Goal: Task Accomplishment & Management: Contribute content

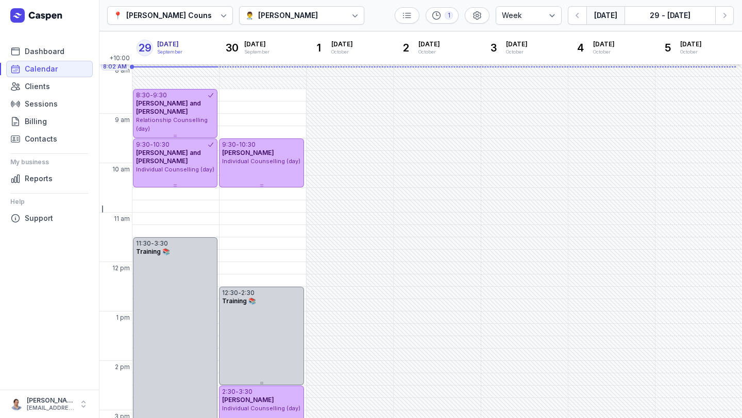
select select "week"
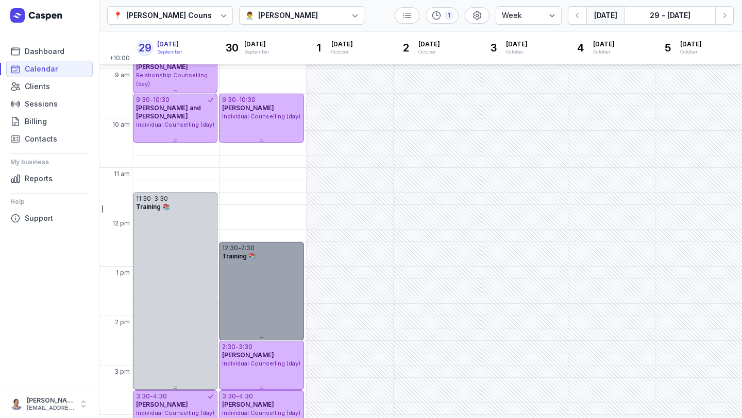
scroll to position [45, 0]
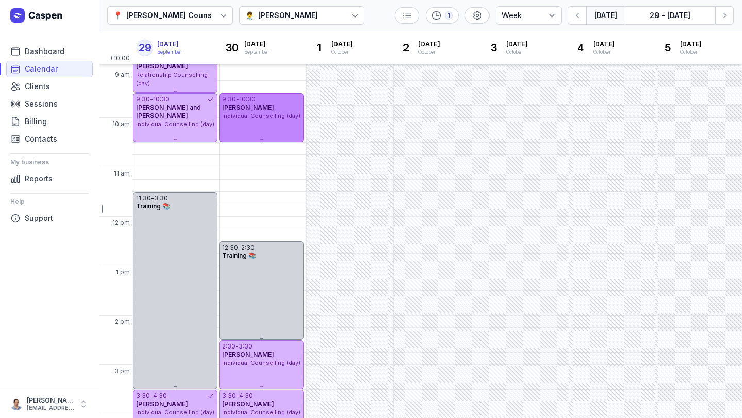
click at [278, 115] on span "Individual Counselling (day)" at bounding box center [261, 115] width 78 height 7
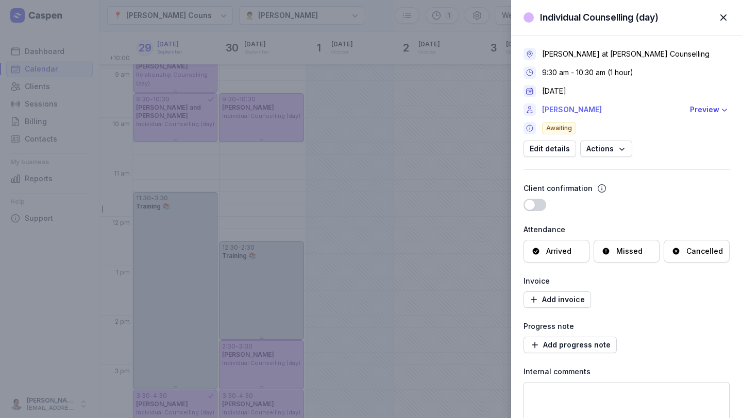
click at [567, 109] on link "[PERSON_NAME]" at bounding box center [613, 110] width 142 height 12
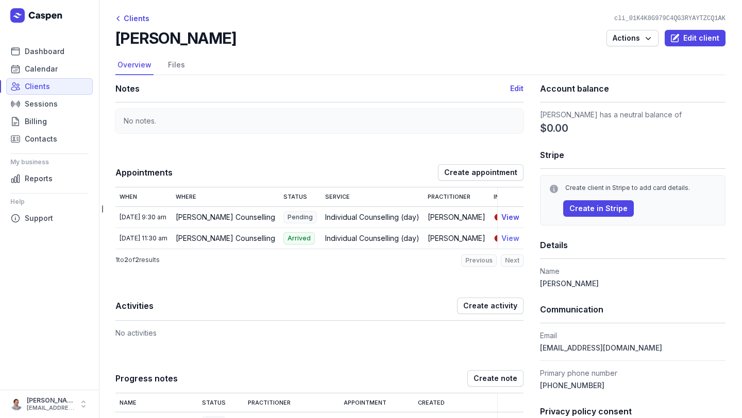
click at [504, 241] on button "View" at bounding box center [510, 238] width 18 height 12
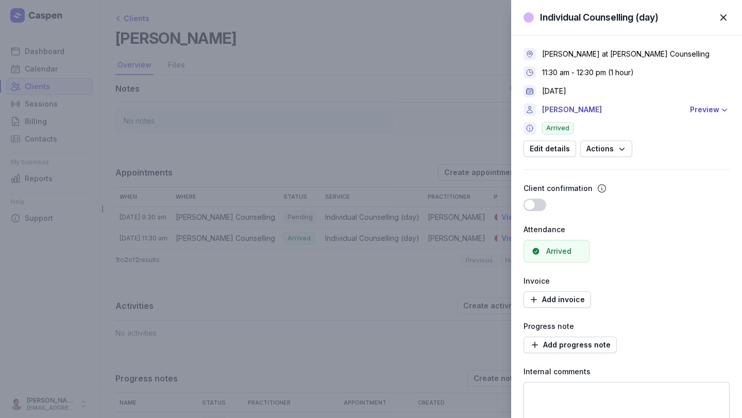
click at [725, 21] on span "button" at bounding box center [723, 17] width 23 height 23
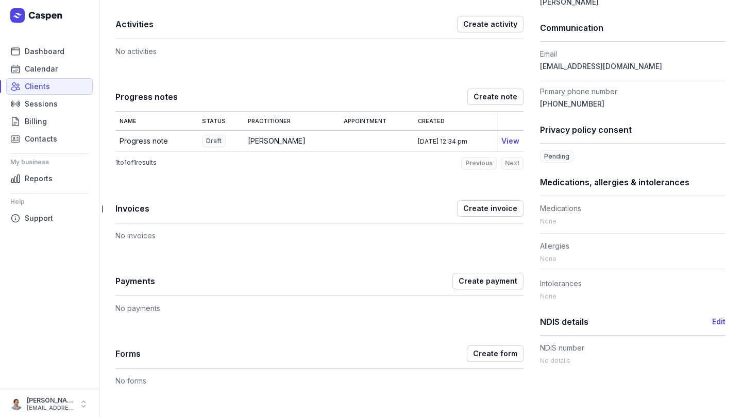
scroll to position [279, 0]
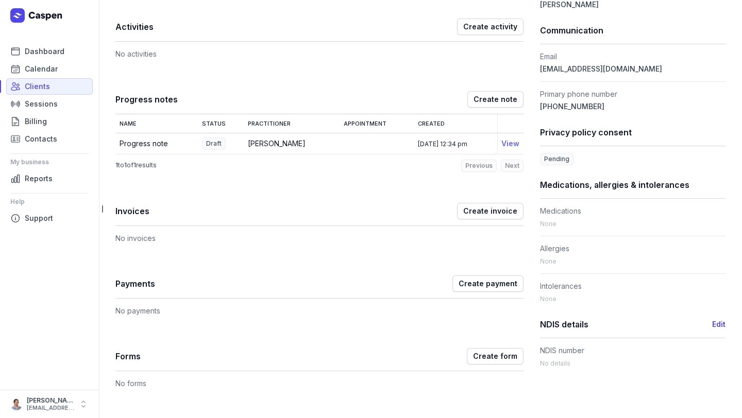
click at [510, 148] on link "View" at bounding box center [510, 143] width 18 height 9
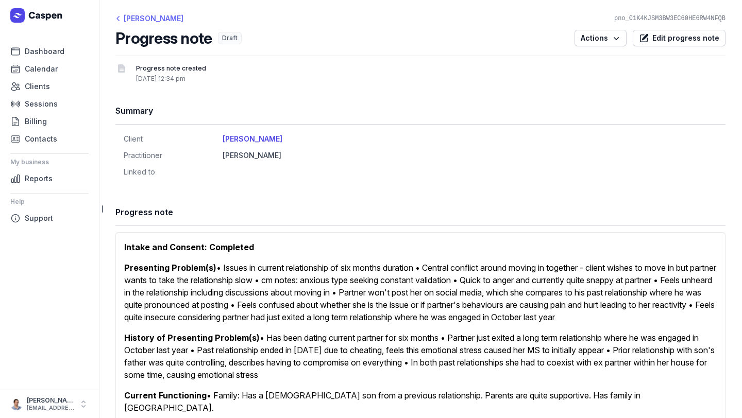
click at [146, 15] on div "[PERSON_NAME]" at bounding box center [149, 18] width 68 height 12
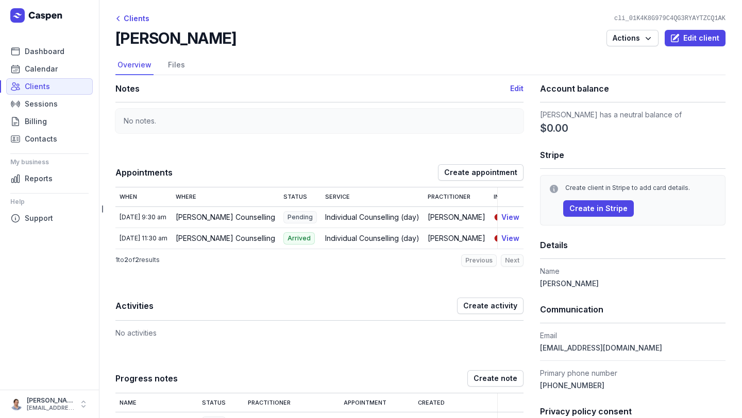
click at [146, 15] on div "Clients" at bounding box center [132, 18] width 34 height 12
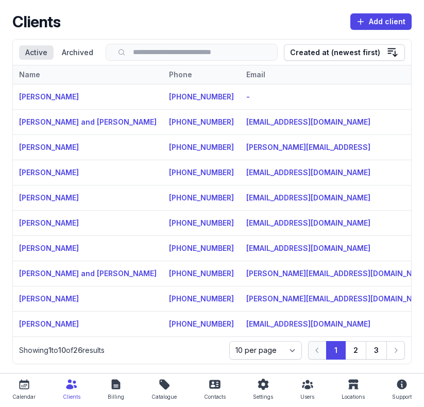
click at [34, 393] on link "Calendar" at bounding box center [23, 390] width 31 height 21
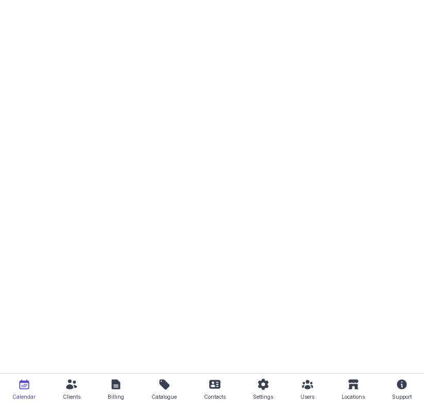
select select "week"
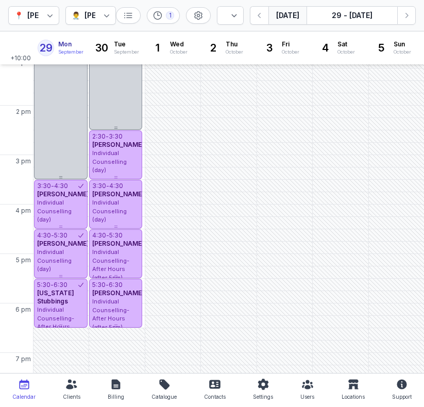
scroll to position [285, 0]
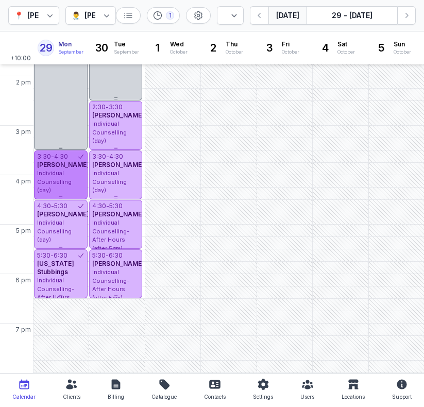
click at [69, 169] on div "[PERSON_NAME]" at bounding box center [60, 165] width 47 height 8
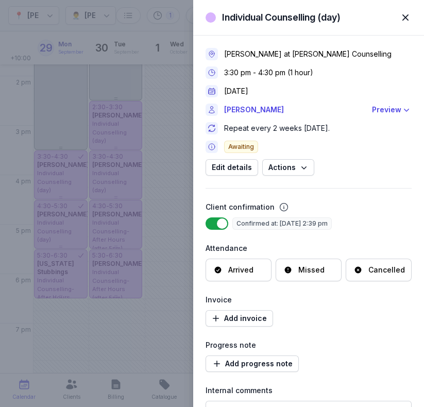
click at [402, 13] on span "button" at bounding box center [405, 17] width 23 height 23
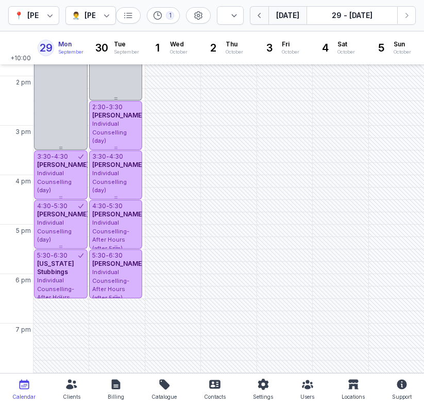
click at [261, 15] on icon "button" at bounding box center [260, 15] width 10 height 10
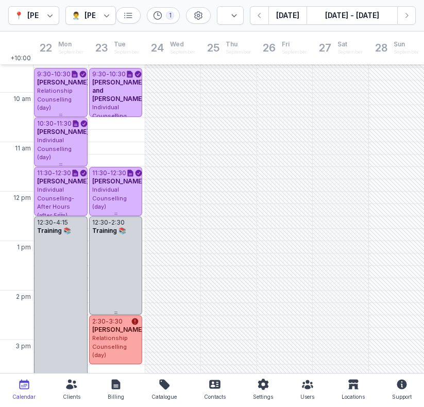
scroll to position [70, 0]
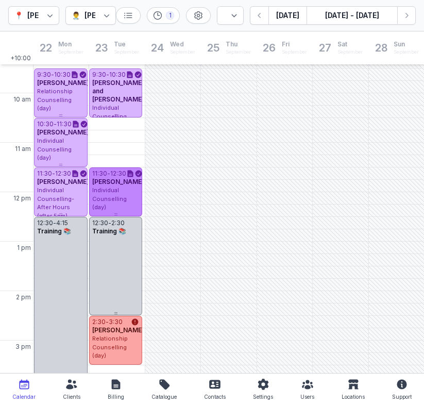
click at [120, 185] on span "[PERSON_NAME]" at bounding box center [118, 182] width 52 height 8
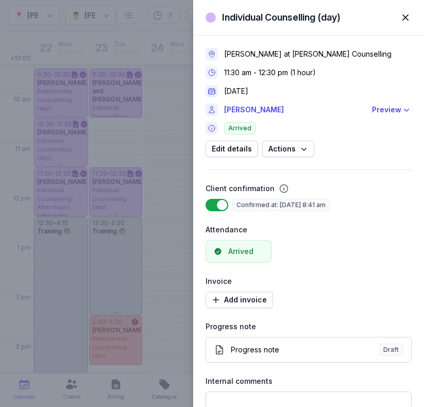
click at [406, 19] on span "button" at bounding box center [405, 17] width 23 height 23
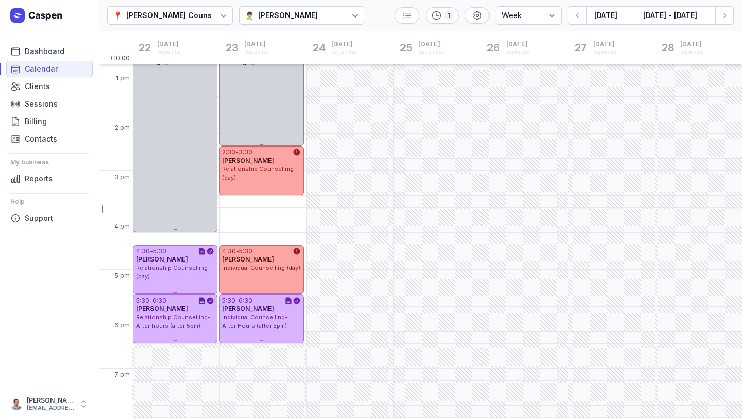
scroll to position [240, 0]
click at [600, 15] on button "[DATE]" at bounding box center [605, 15] width 38 height 19
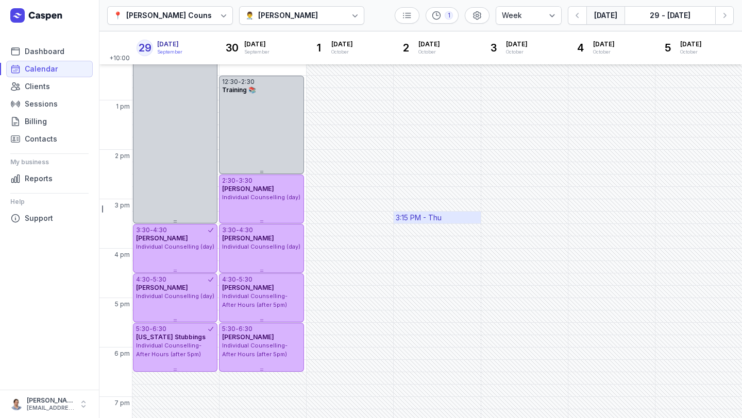
scroll to position [209, 0]
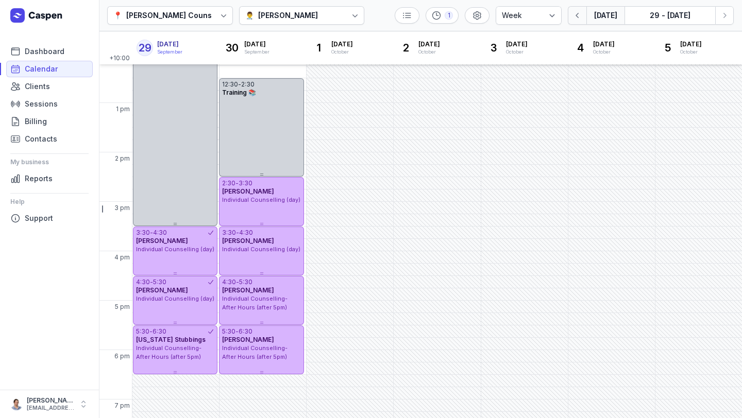
click at [578, 15] on icon "button" at bounding box center [577, 15] width 3 height 5
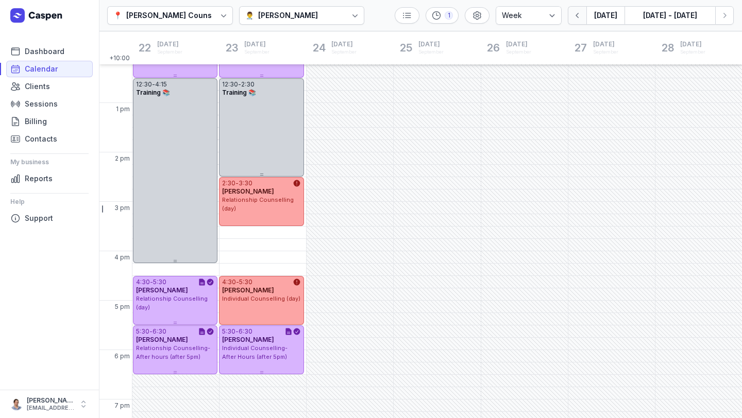
click at [578, 15] on icon "button" at bounding box center [577, 15] width 3 height 5
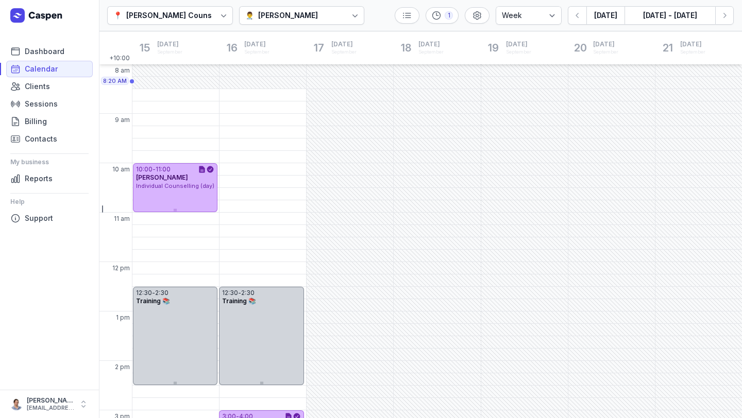
scroll to position [5, 0]
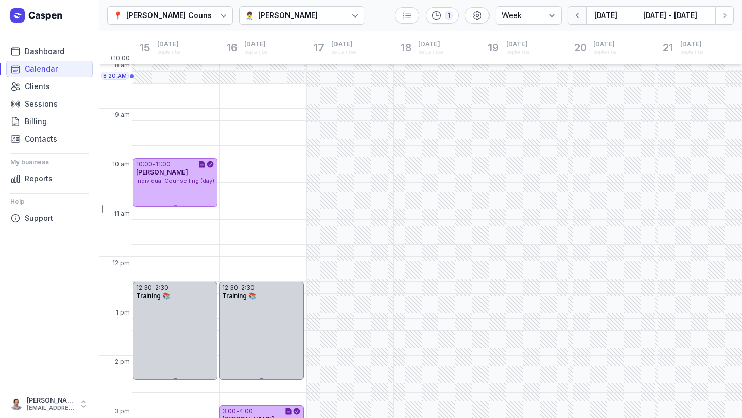
click at [577, 21] on button "button" at bounding box center [577, 15] width 19 height 19
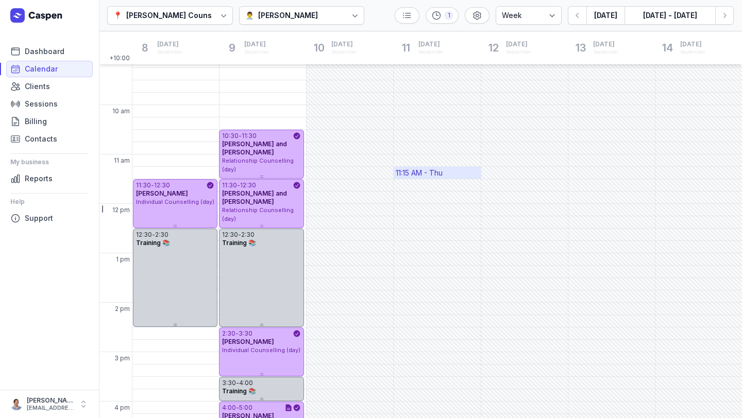
scroll to position [53, 0]
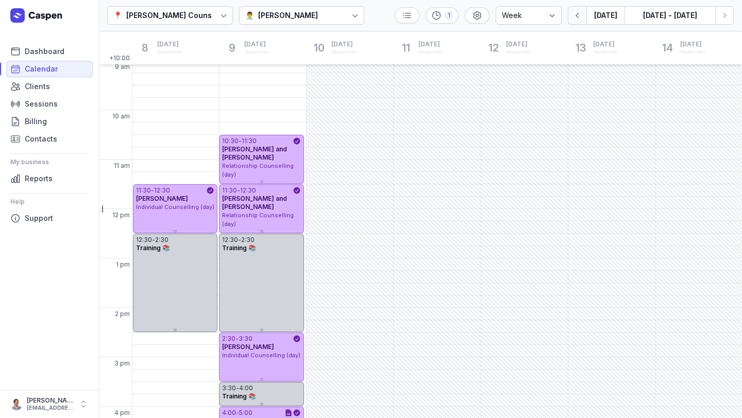
click at [579, 12] on icon "button" at bounding box center [577, 15] width 10 height 10
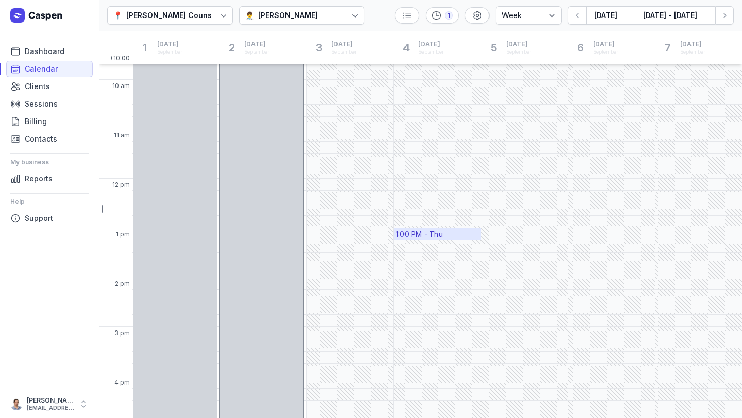
scroll to position [96, 0]
click at [720, 12] on icon "button" at bounding box center [724, 15] width 10 height 10
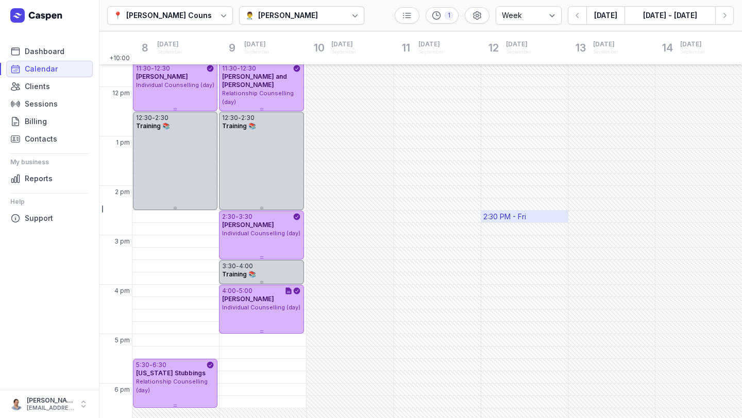
scroll to position [198, 0]
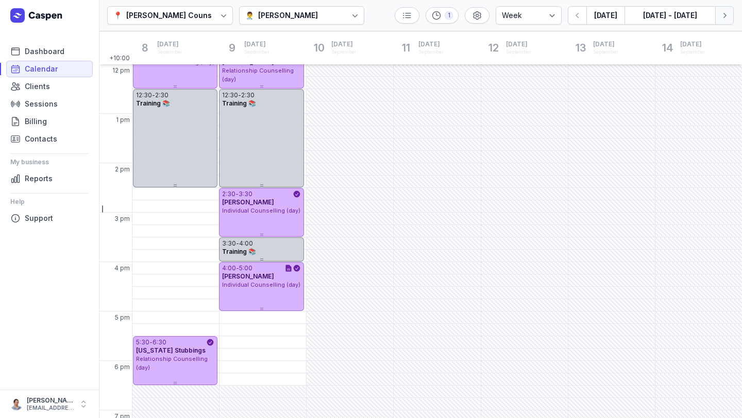
click at [728, 14] on icon "button" at bounding box center [724, 15] width 10 height 10
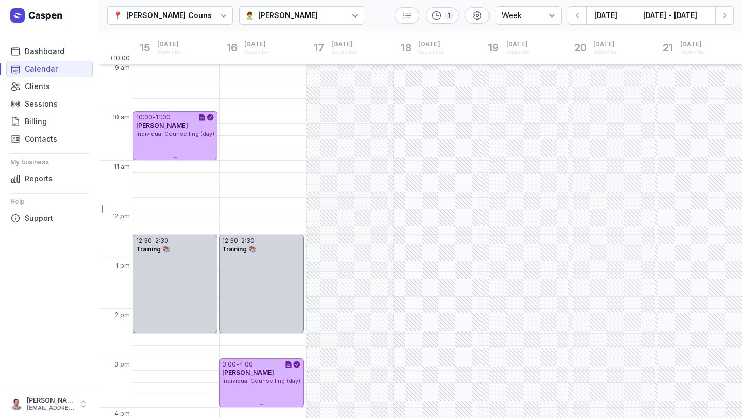
scroll to position [194, 0]
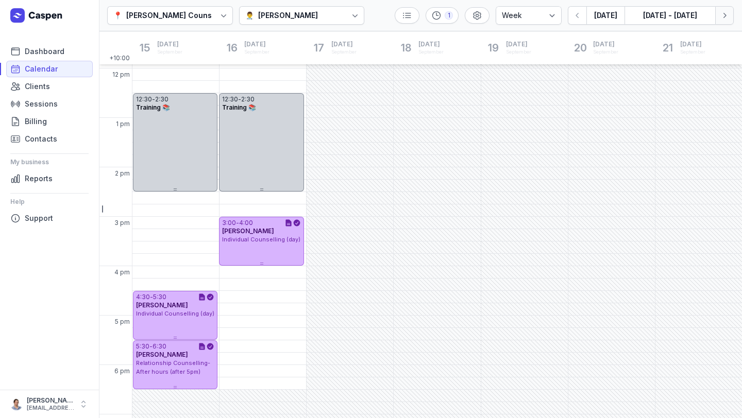
click at [724, 16] on icon "button" at bounding box center [724, 15] width 3 height 5
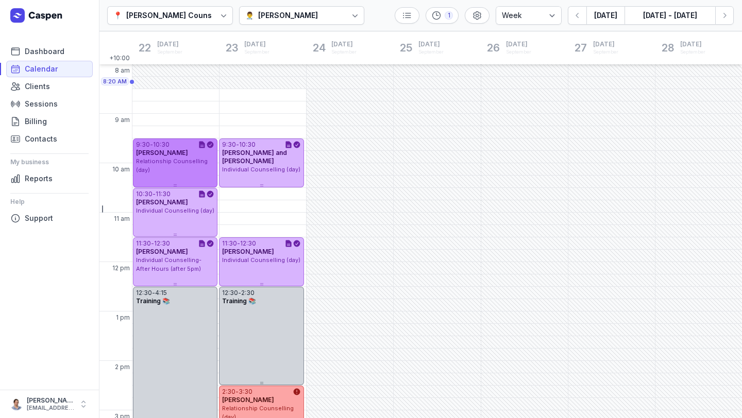
click at [180, 170] on div "Relationship Counselling (day)" at bounding box center [175, 165] width 78 height 17
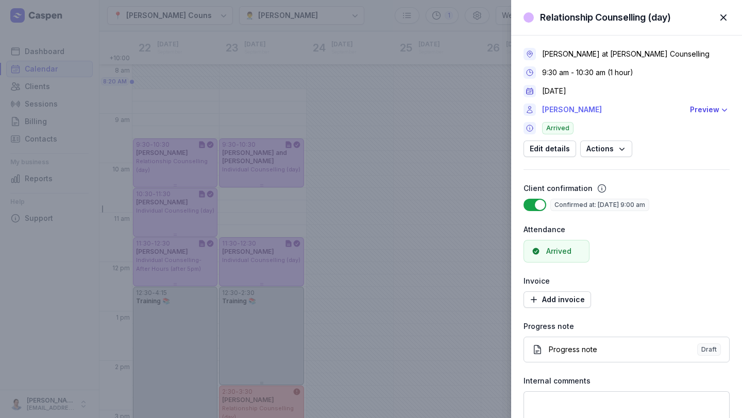
click at [584, 112] on link "[PERSON_NAME]" at bounding box center [613, 110] width 142 height 12
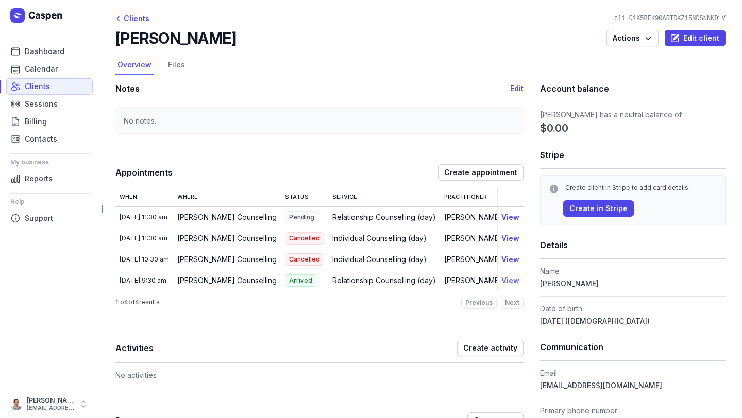
click at [506, 278] on button "View" at bounding box center [510, 281] width 18 height 12
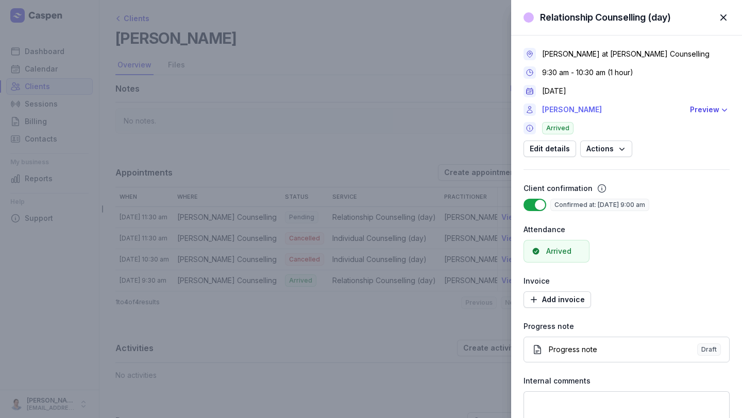
click at [578, 109] on link "[PERSON_NAME]" at bounding box center [613, 110] width 142 height 12
click at [587, 110] on link "[PERSON_NAME]" at bounding box center [613, 110] width 142 height 12
click at [695, 111] on div "Preview" at bounding box center [704, 110] width 29 height 12
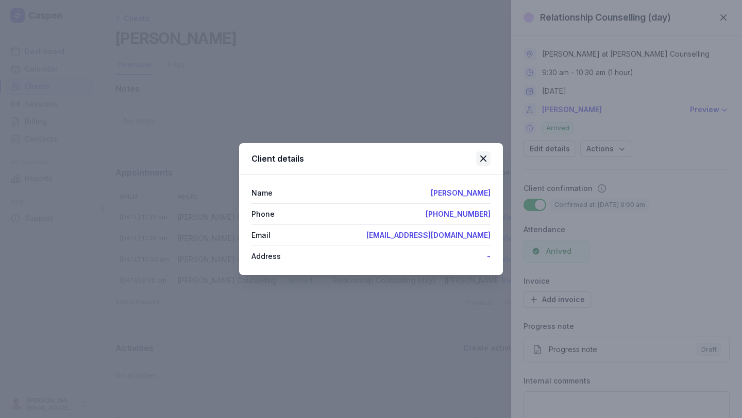
click at [482, 161] on icon at bounding box center [483, 159] width 12 height 12
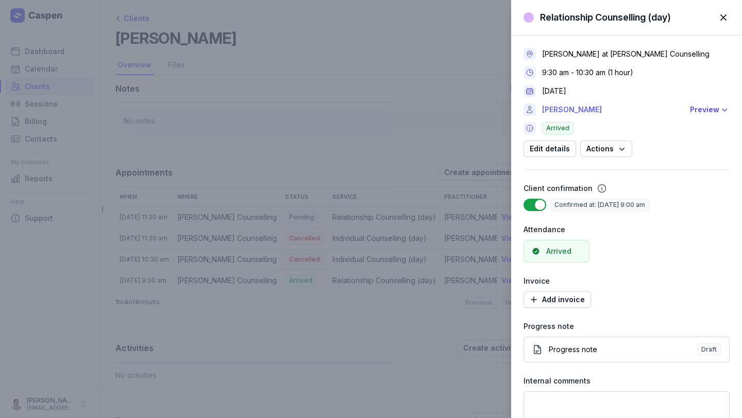
click at [577, 108] on link "[PERSON_NAME]" at bounding box center [613, 110] width 142 height 12
click at [610, 111] on link "[PERSON_NAME]" at bounding box center [613, 110] width 142 height 12
click at [597, 109] on link "[PERSON_NAME]" at bounding box center [613, 110] width 142 height 12
click at [705, 110] on div "Preview" at bounding box center [704, 110] width 29 height 12
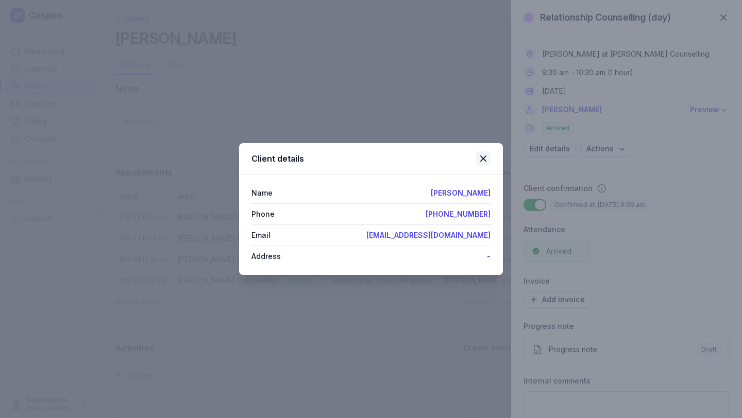
click at [486, 162] on icon at bounding box center [483, 159] width 12 height 12
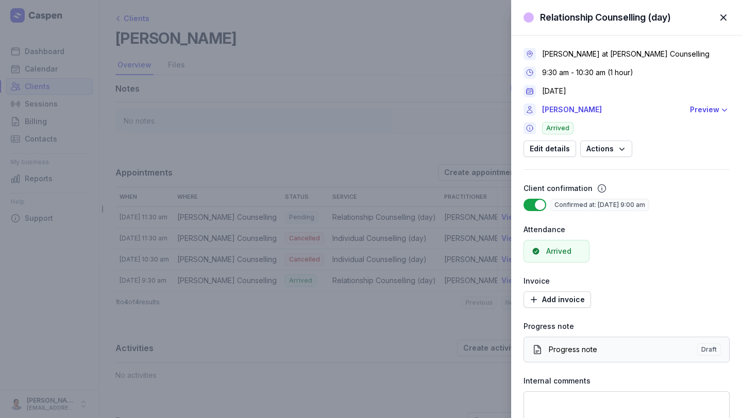
click at [576, 359] on link "Progress note Draft" at bounding box center [627, 350] width 206 height 26
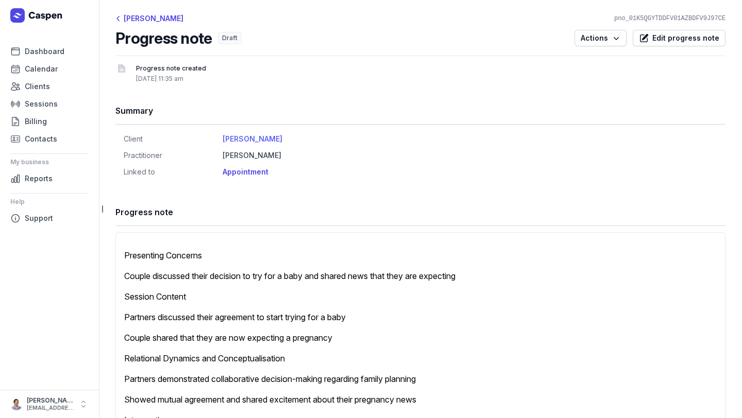
click at [252, 136] on link "[PERSON_NAME]" at bounding box center [253, 138] width 60 height 9
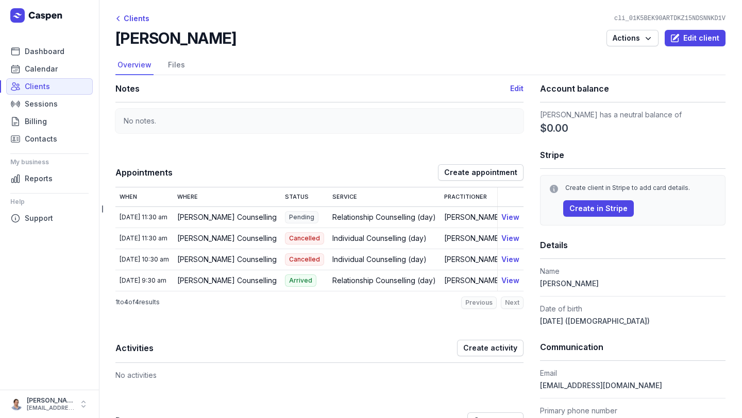
scroll to position [3, 0]
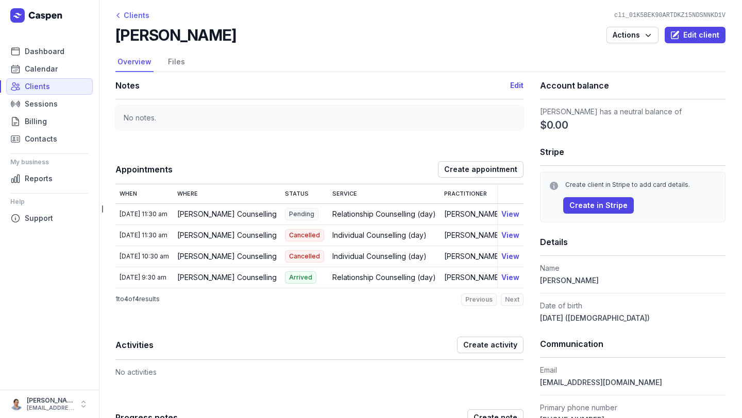
click at [134, 17] on div "Clients" at bounding box center [132, 15] width 34 height 12
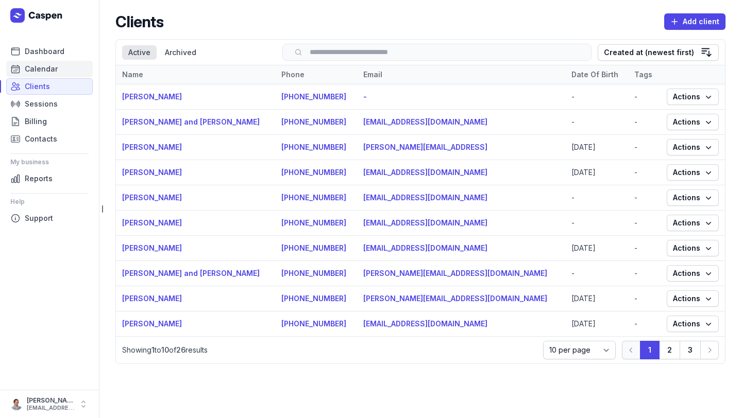
click at [38, 68] on span "Calendar" at bounding box center [41, 69] width 33 height 12
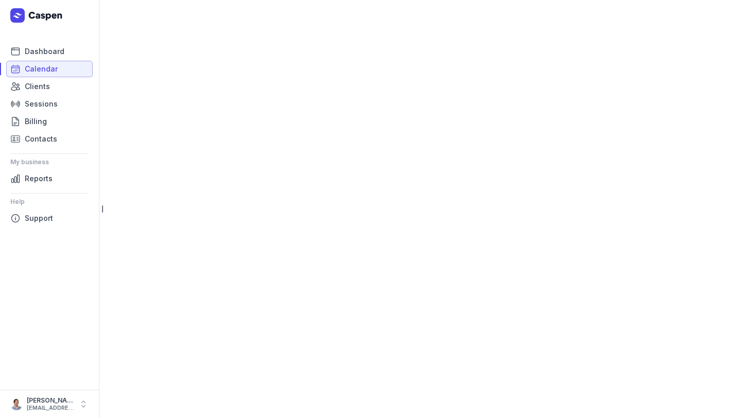
select select "week"
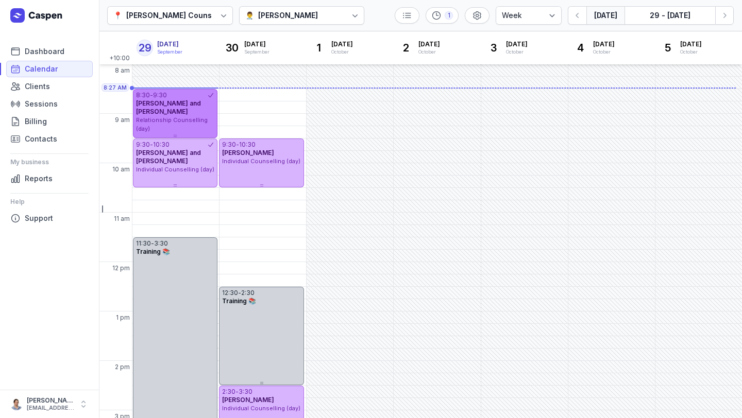
click at [187, 117] on div "Relationship Counselling (day)" at bounding box center [175, 124] width 78 height 17
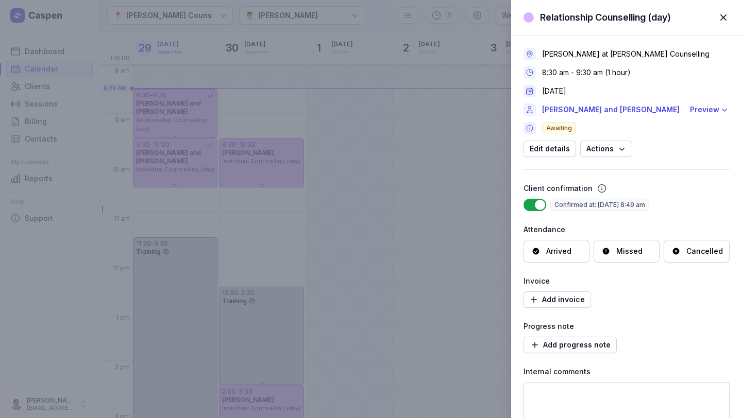
click at [728, 16] on span "button" at bounding box center [723, 17] width 23 height 23
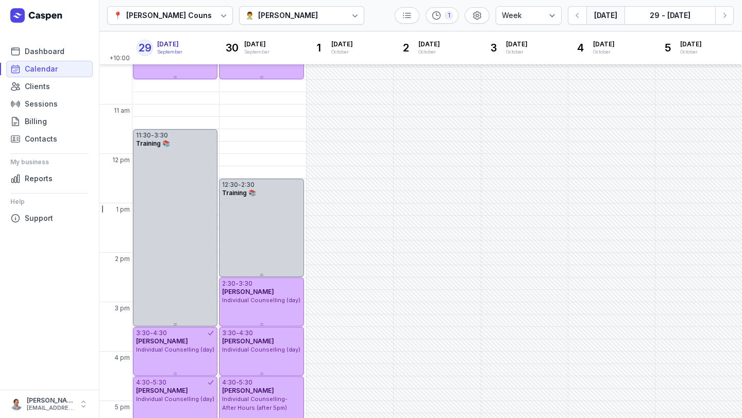
scroll to position [106, 0]
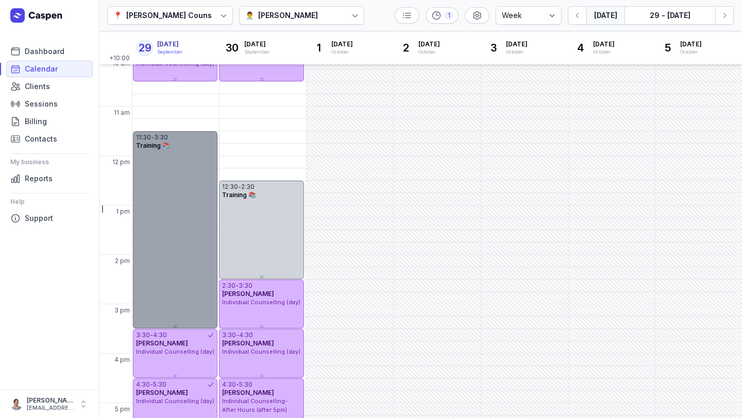
click at [177, 157] on div "11:30 - 3:30 Training 📚" at bounding box center [175, 229] width 85 height 197
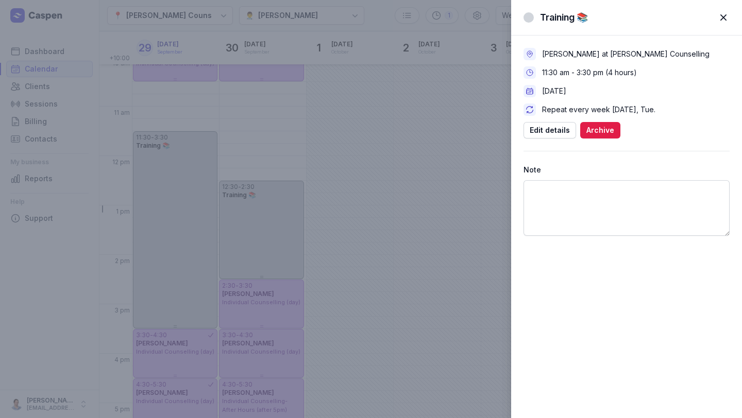
click at [723, 23] on span "button" at bounding box center [723, 17] width 23 height 23
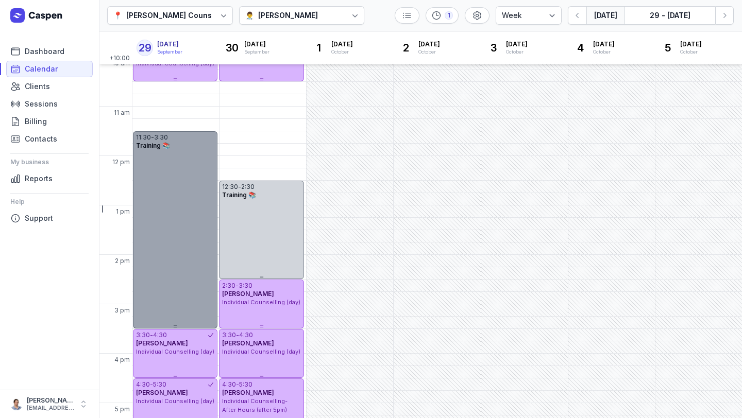
click at [176, 161] on div "11:30 - 3:30 Training 📚" at bounding box center [175, 229] width 85 height 197
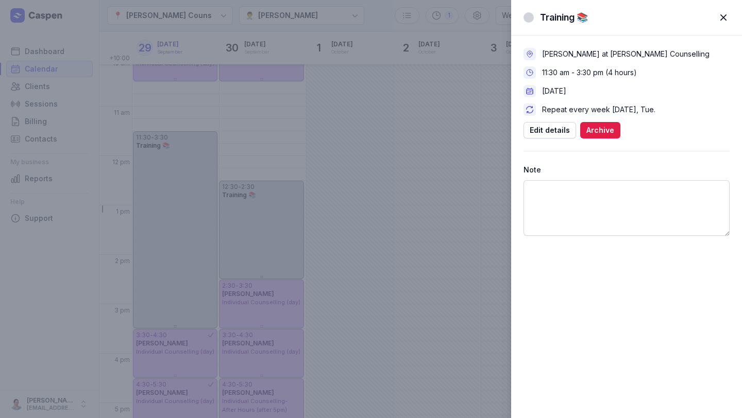
click at [722, 19] on span "button" at bounding box center [723, 17] width 23 height 23
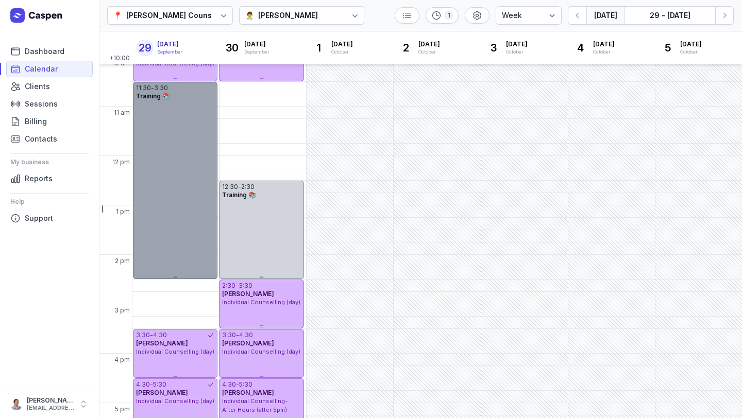
drag, startPoint x: 179, startPoint y: 154, endPoint x: 178, endPoint y: 114, distance: 40.2
click at [178, 114] on div "11:30 - 3:30 Training 📚" at bounding box center [175, 180] width 85 height 197
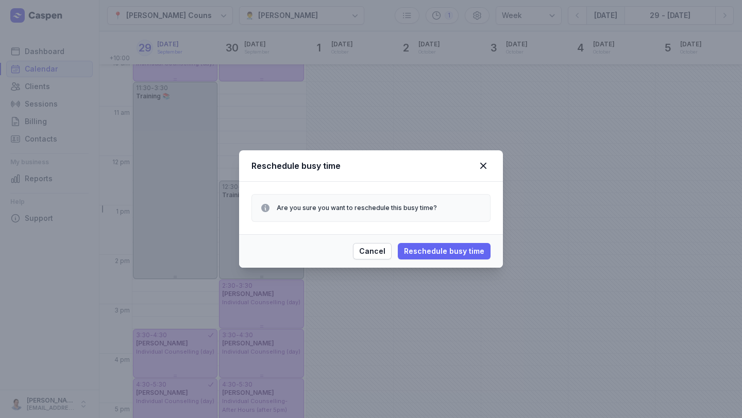
click at [434, 256] on span "Reschedule busy time" at bounding box center [444, 251] width 80 height 12
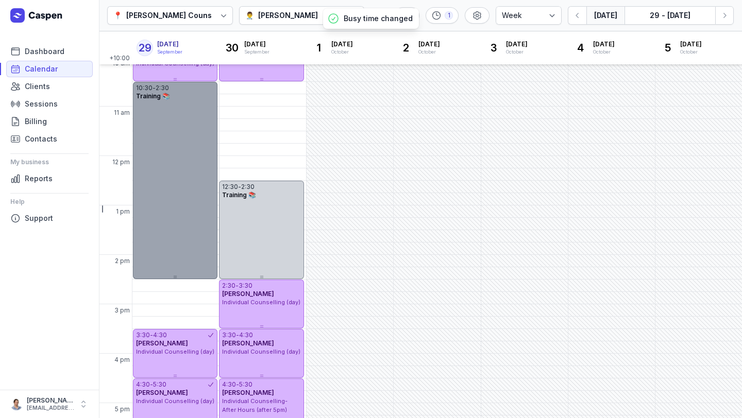
click at [177, 275] on div at bounding box center [175, 277] width 85 height 4
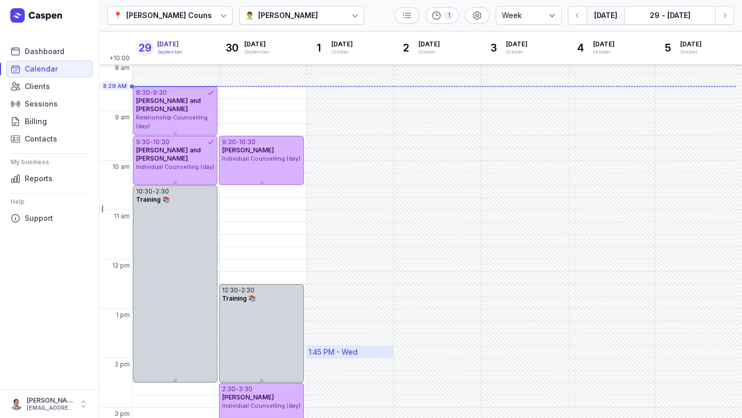
scroll to position [3, 0]
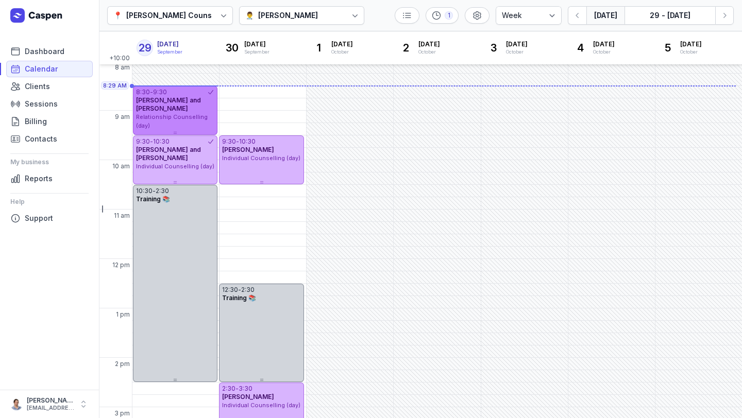
click at [190, 122] on div "8:30 - 9:30 [PERSON_NAME] and [PERSON_NAME] Relationship Counselling (day)" at bounding box center [175, 110] width 85 height 49
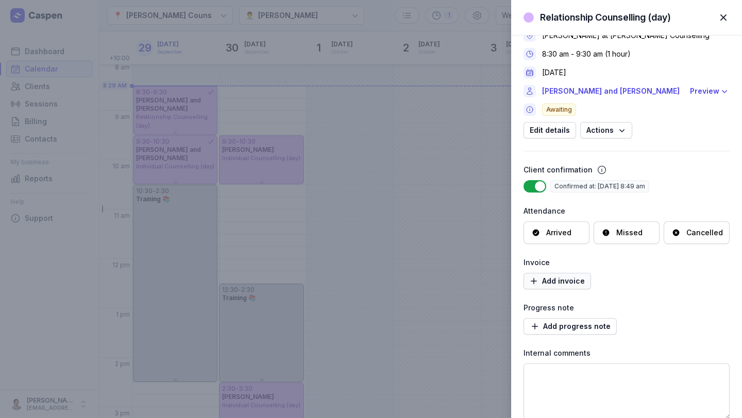
scroll to position [0, 0]
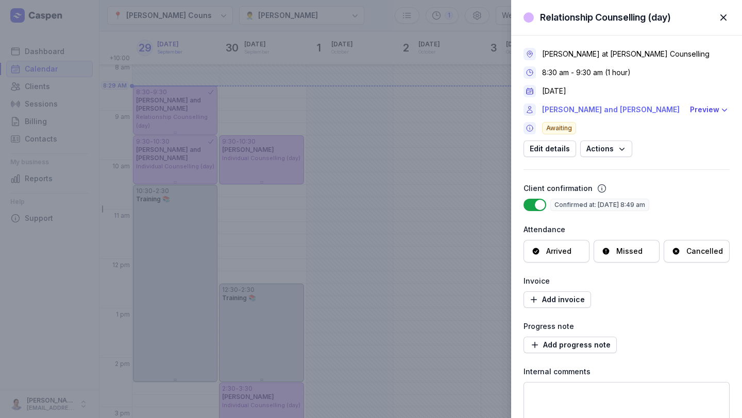
click at [603, 111] on link "[PERSON_NAME] and [PERSON_NAME]" at bounding box center [613, 110] width 142 height 12
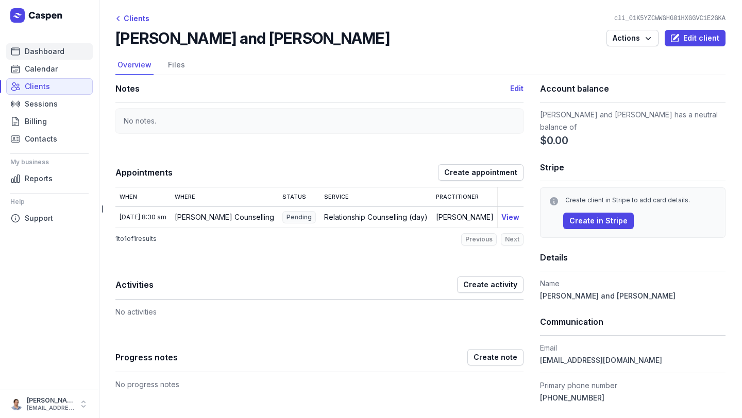
click at [50, 55] on span "Dashboard" at bounding box center [45, 51] width 40 height 12
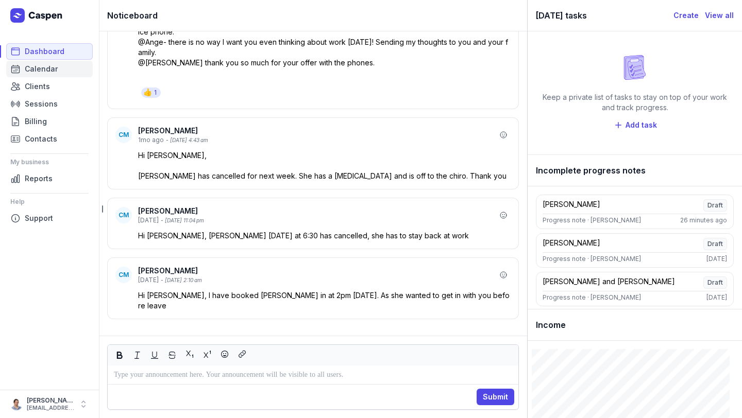
click at [35, 67] on span "Calendar" at bounding box center [41, 69] width 33 height 12
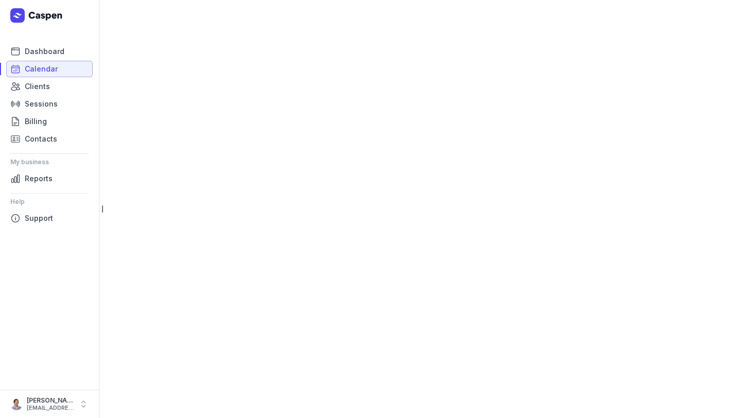
select select "week"
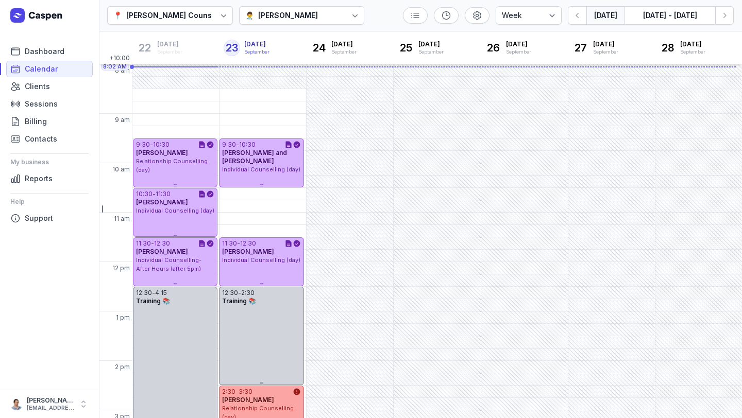
select select "week"
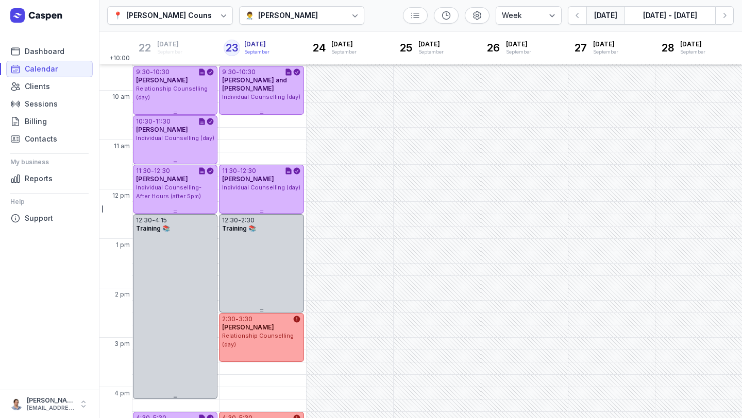
scroll to position [60, 0]
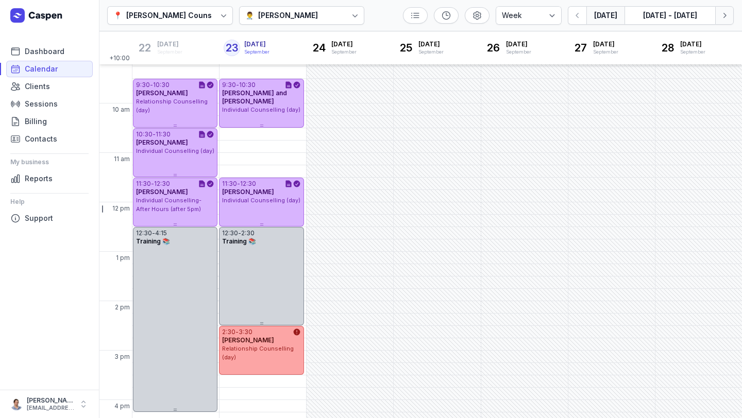
click at [719, 16] on icon "button" at bounding box center [724, 15] width 10 height 10
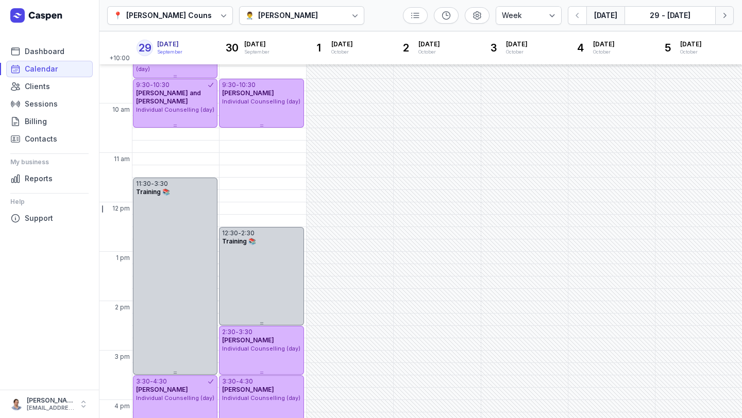
click at [722, 20] on icon "button" at bounding box center [724, 15] width 10 height 10
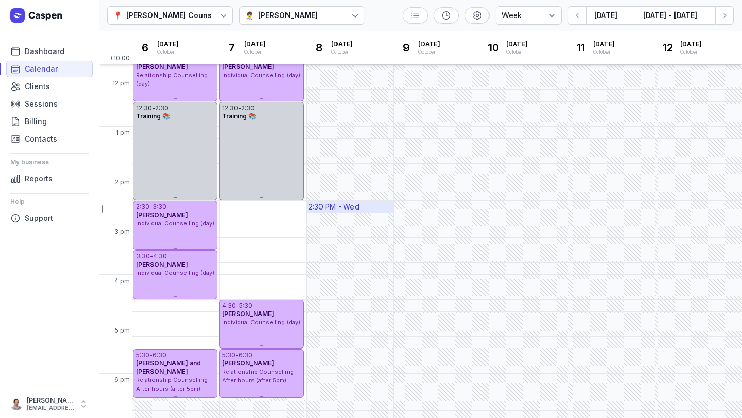
scroll to position [184, 0]
click at [612, 18] on button "[DATE]" at bounding box center [605, 15] width 38 height 19
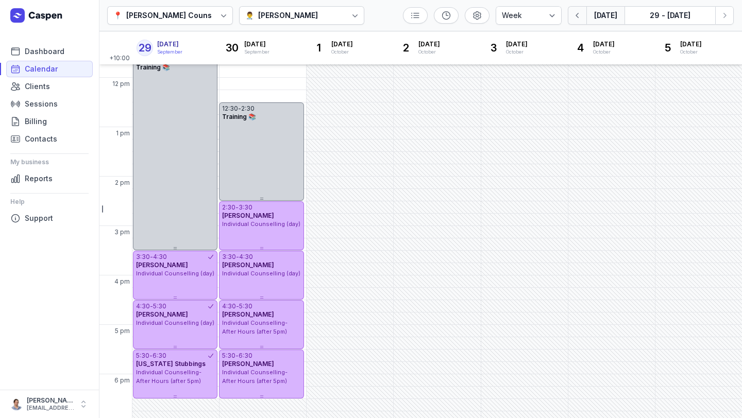
click at [582, 11] on icon "button" at bounding box center [577, 15] width 10 height 10
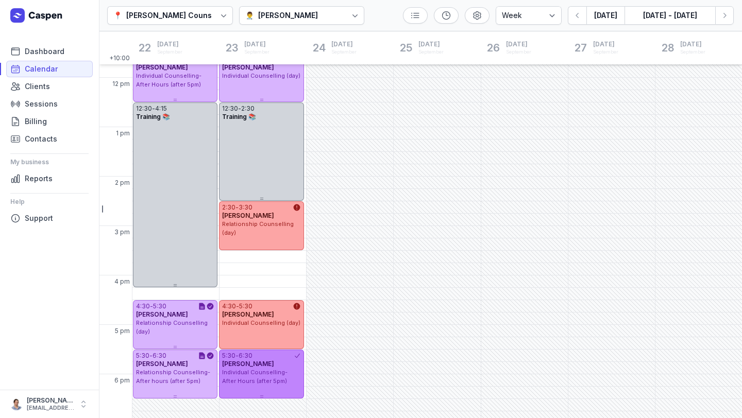
click at [273, 363] on div "[PERSON_NAME]" at bounding box center [261, 364] width 78 height 8
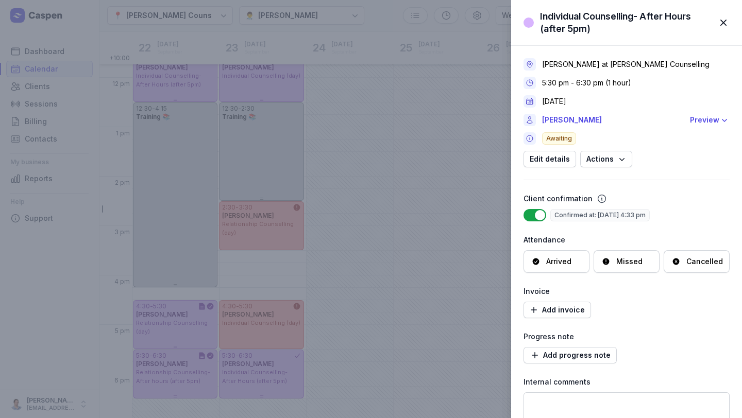
click at [567, 258] on div "Arrived" at bounding box center [558, 262] width 25 height 10
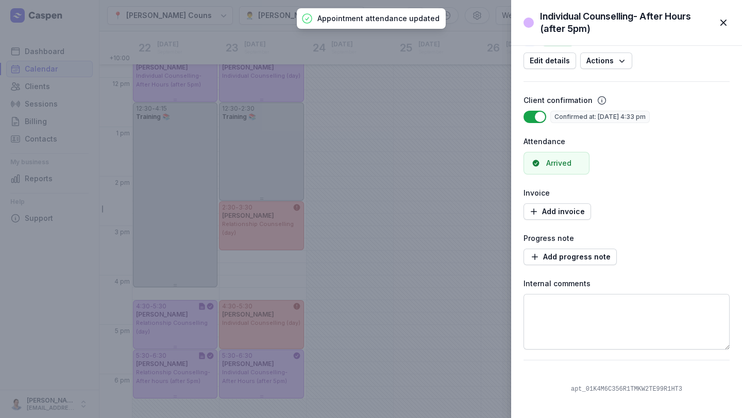
scroll to position [97, 0]
click at [567, 262] on span "Add progress note" at bounding box center [570, 258] width 81 height 12
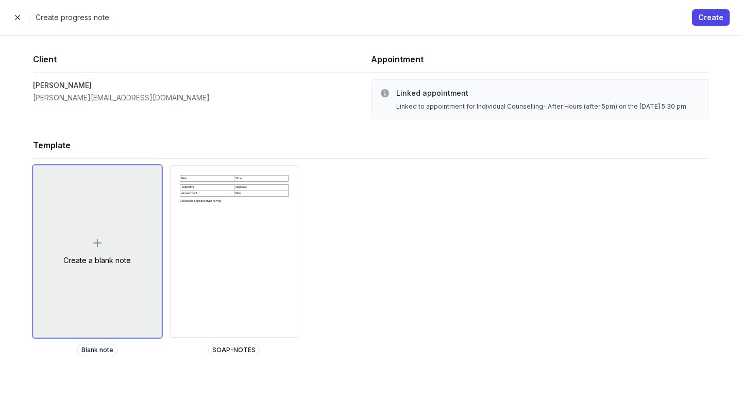
click at [105, 272] on div "Create a blank note" at bounding box center [97, 252] width 128 height 172
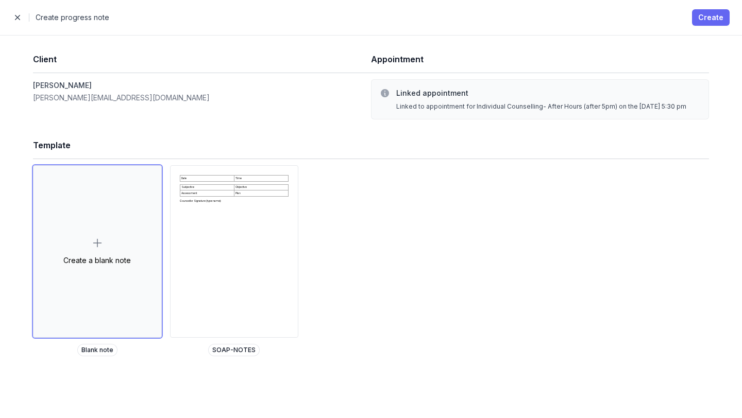
click at [707, 19] on span "Create" at bounding box center [710, 17] width 25 height 12
select select
select select "***"
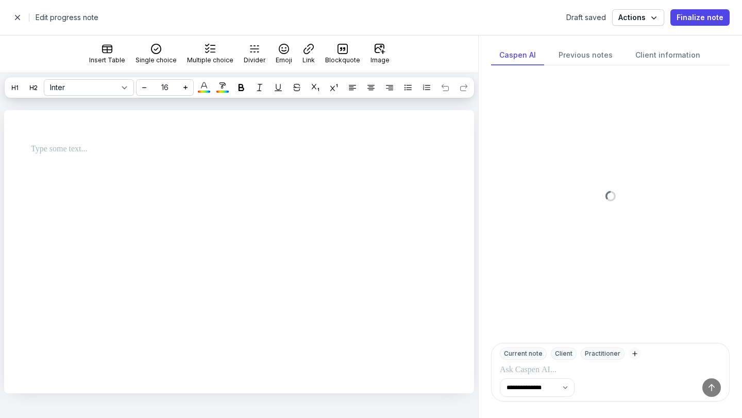
select select
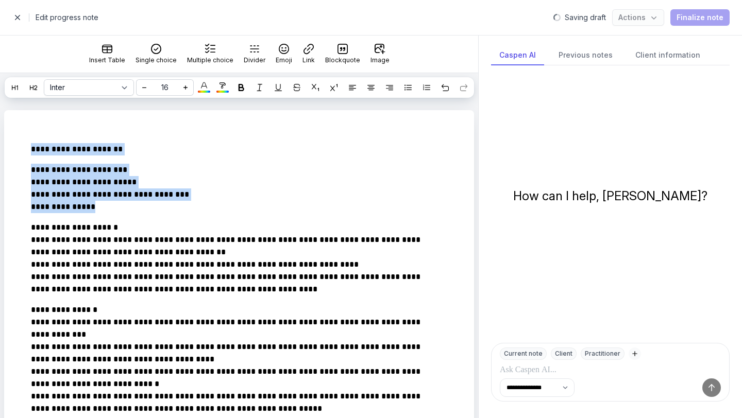
drag, startPoint x: 102, startPoint y: 222, endPoint x: 6, endPoint y: 141, distance: 124.7
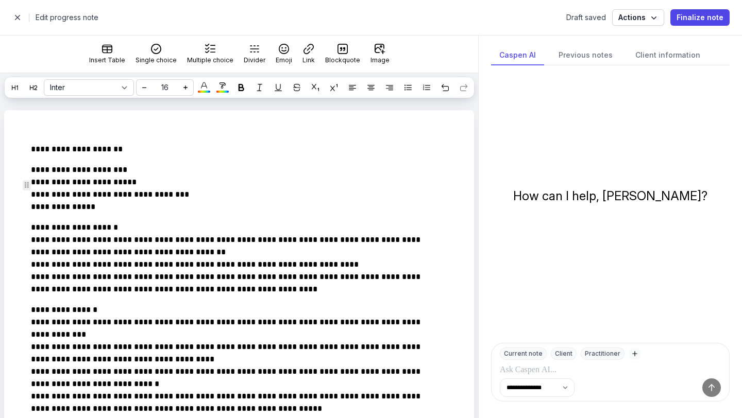
click at [136, 213] on p "**********" at bounding box center [233, 188] width 404 height 49
drag, startPoint x: 136, startPoint y: 225, endPoint x: 0, endPoint y: 224, distance: 136.0
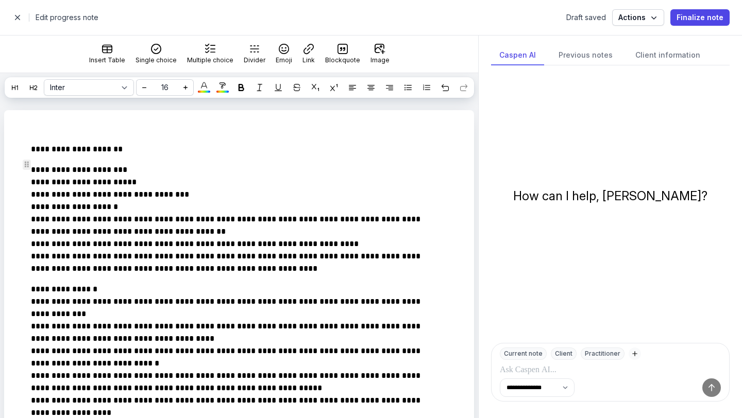
drag, startPoint x: 131, startPoint y: 166, endPoint x: 138, endPoint y: 166, distance: 6.7
click at [138, 156] on p "**********" at bounding box center [233, 149] width 404 height 12
click at [185, 209] on p "**********" at bounding box center [233, 219] width 404 height 111
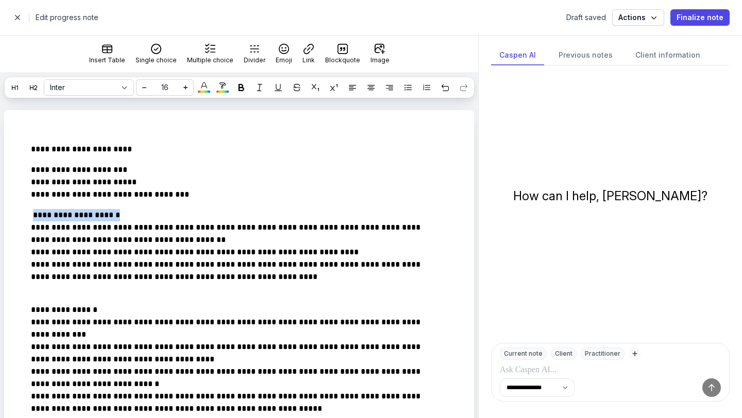
drag, startPoint x: 115, startPoint y: 242, endPoint x: 0, endPoint y: 244, distance: 114.9
click at [246, 88] on div at bounding box center [241, 87] width 12 height 12
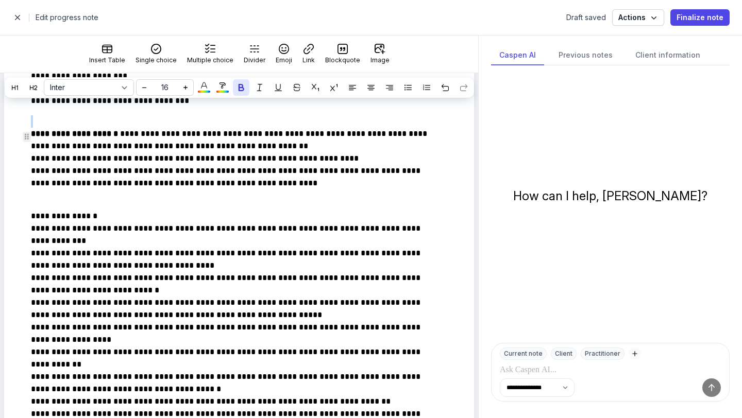
scroll to position [93, 0]
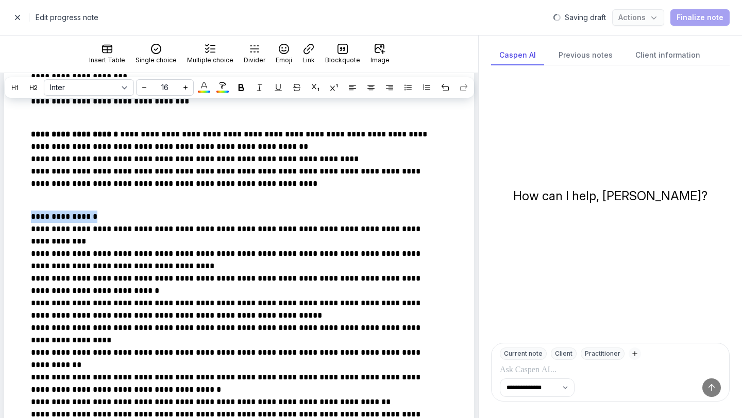
drag, startPoint x: 103, startPoint y: 237, endPoint x: 2, endPoint y: 230, distance: 100.7
click at [245, 86] on div at bounding box center [241, 87] width 12 height 12
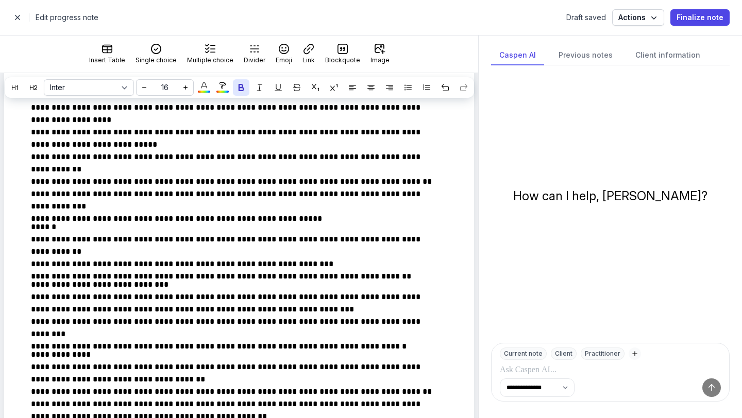
scroll to position [608, 0]
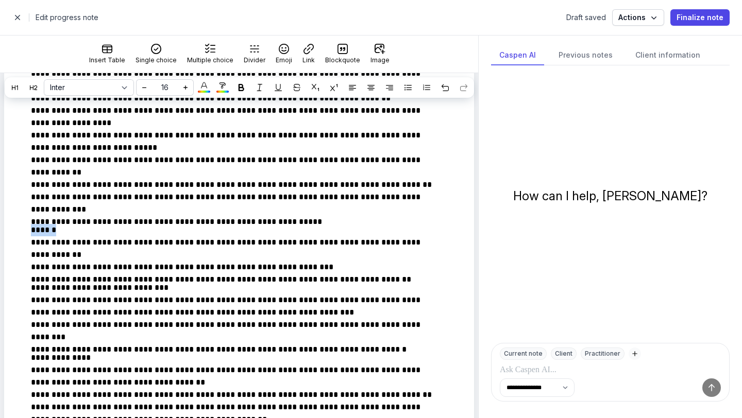
drag, startPoint x: 67, startPoint y: 249, endPoint x: 0, endPoint y: 238, distance: 67.9
click at [0, 238] on div "**********" at bounding box center [239, 131] width 478 height 1257
click at [238, 86] on icon at bounding box center [241, 87] width 7 height 7
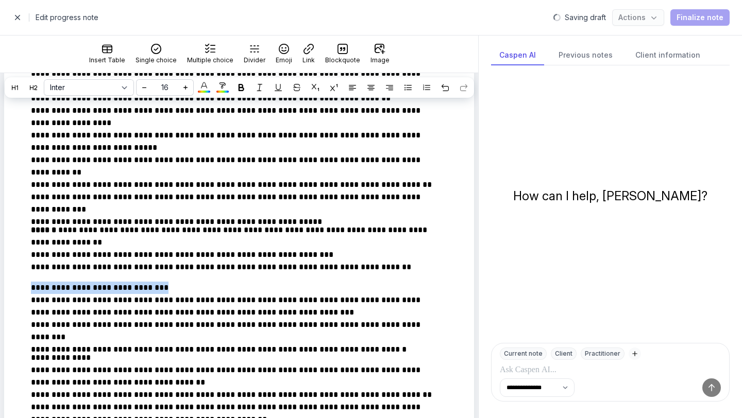
drag, startPoint x: 174, startPoint y: 305, endPoint x: 0, endPoint y: 295, distance: 174.0
click at [0, 295] on div "**********" at bounding box center [239, 131] width 478 height 1257
click at [246, 89] on div at bounding box center [241, 87] width 12 height 12
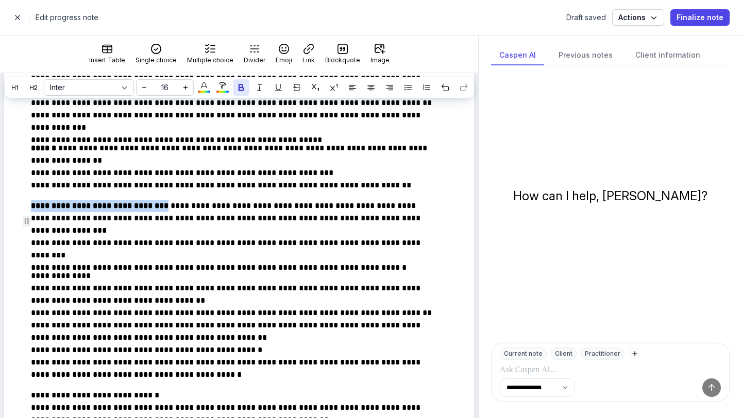
scroll to position [698, 0]
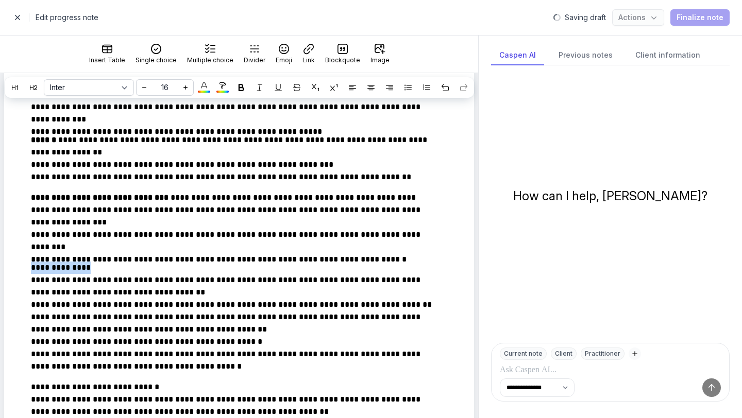
drag, startPoint x: 89, startPoint y: 282, endPoint x: 0, endPoint y: 280, distance: 89.2
click at [0, 280] on div "**********" at bounding box center [239, 41] width 478 height 1257
click at [242, 90] on icon at bounding box center [241, 87] width 7 height 7
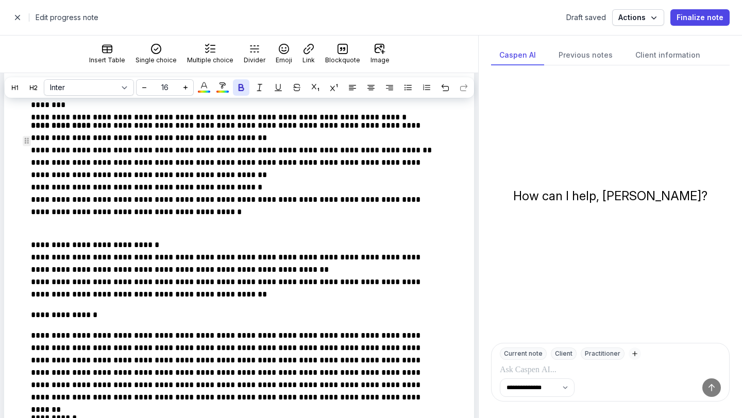
scroll to position [839, 0]
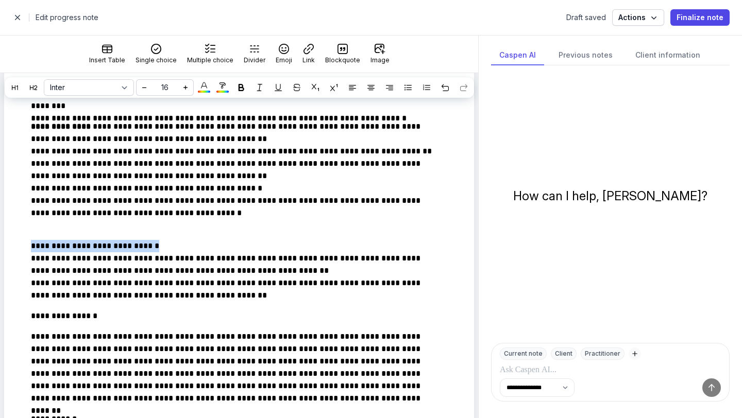
drag, startPoint x: 172, startPoint y: 262, endPoint x: 0, endPoint y: 259, distance: 171.6
click at [246, 85] on div at bounding box center [241, 87] width 12 height 12
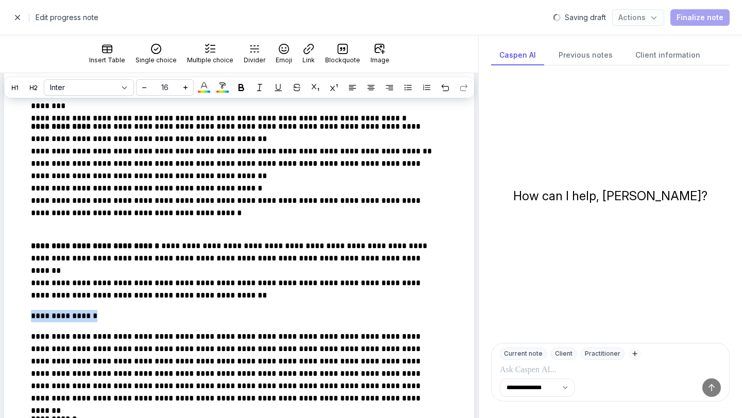
drag, startPoint x: 119, startPoint y: 332, endPoint x: 0, endPoint y: 331, distance: 118.5
click at [238, 92] on div at bounding box center [241, 87] width 12 height 12
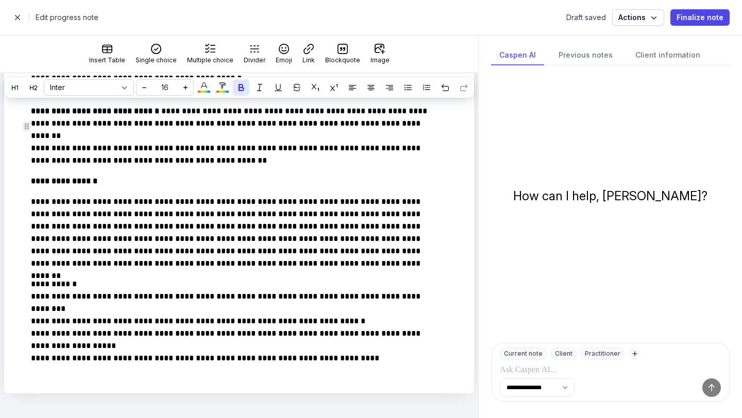
scroll to position [989, 0]
drag, startPoint x: 79, startPoint y: 283, endPoint x: 0, endPoint y: 283, distance: 78.8
click at [237, 85] on div at bounding box center [241, 87] width 12 height 12
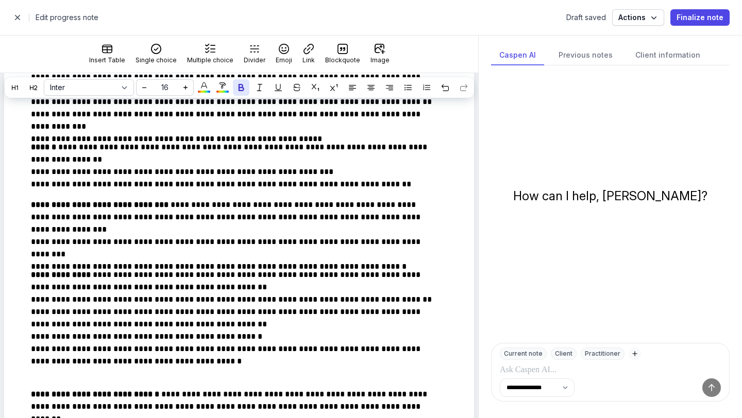
scroll to position [0, 0]
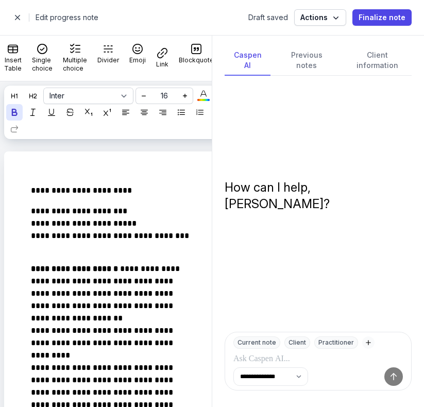
select select
